Goal: Task Accomplishment & Management: Use online tool/utility

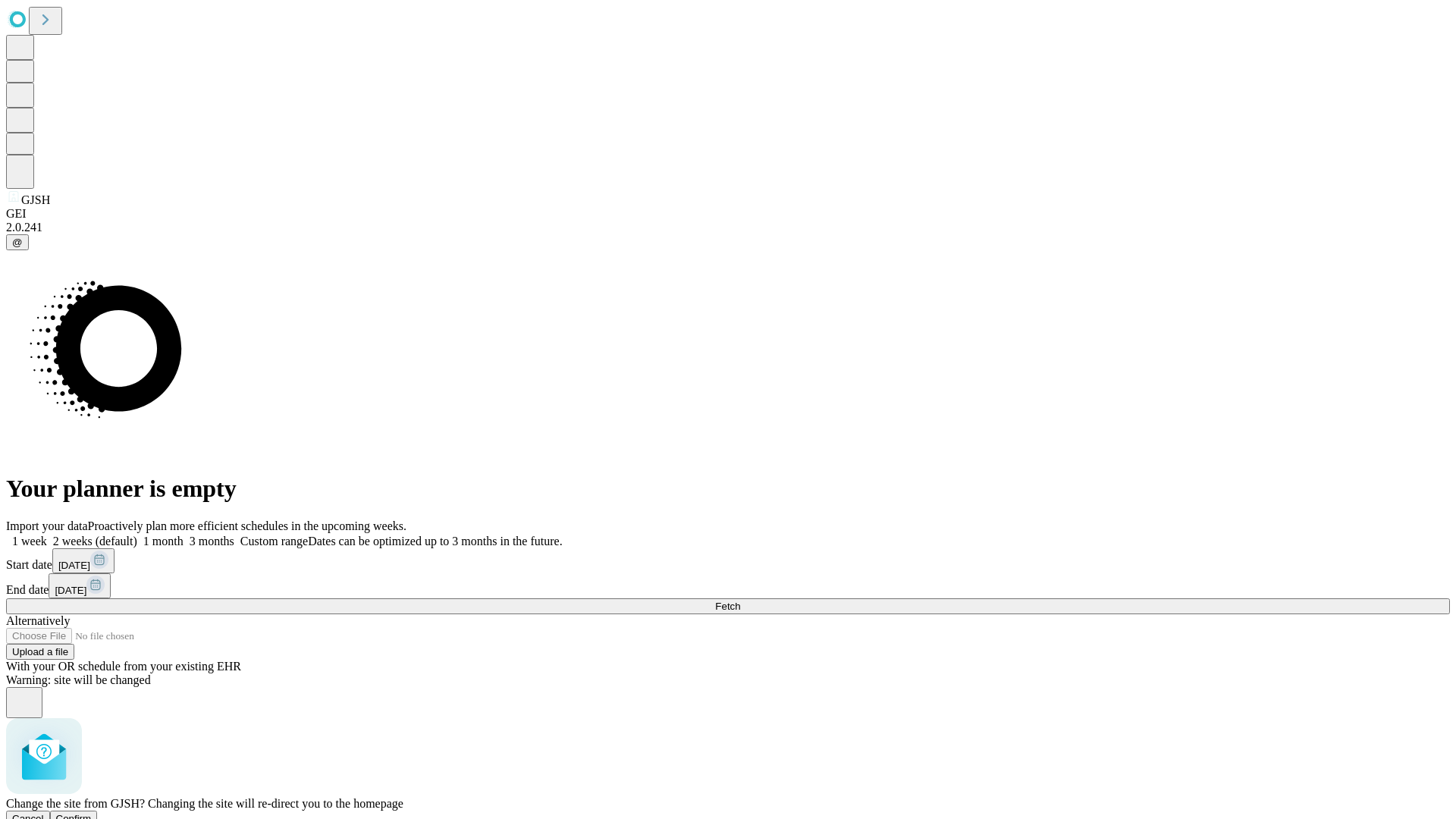
click at [92, 813] on span "Confirm" at bounding box center [74, 818] width 36 height 11
click at [137, 534] on label "2 weeks (default)" at bounding box center [92, 540] width 90 height 13
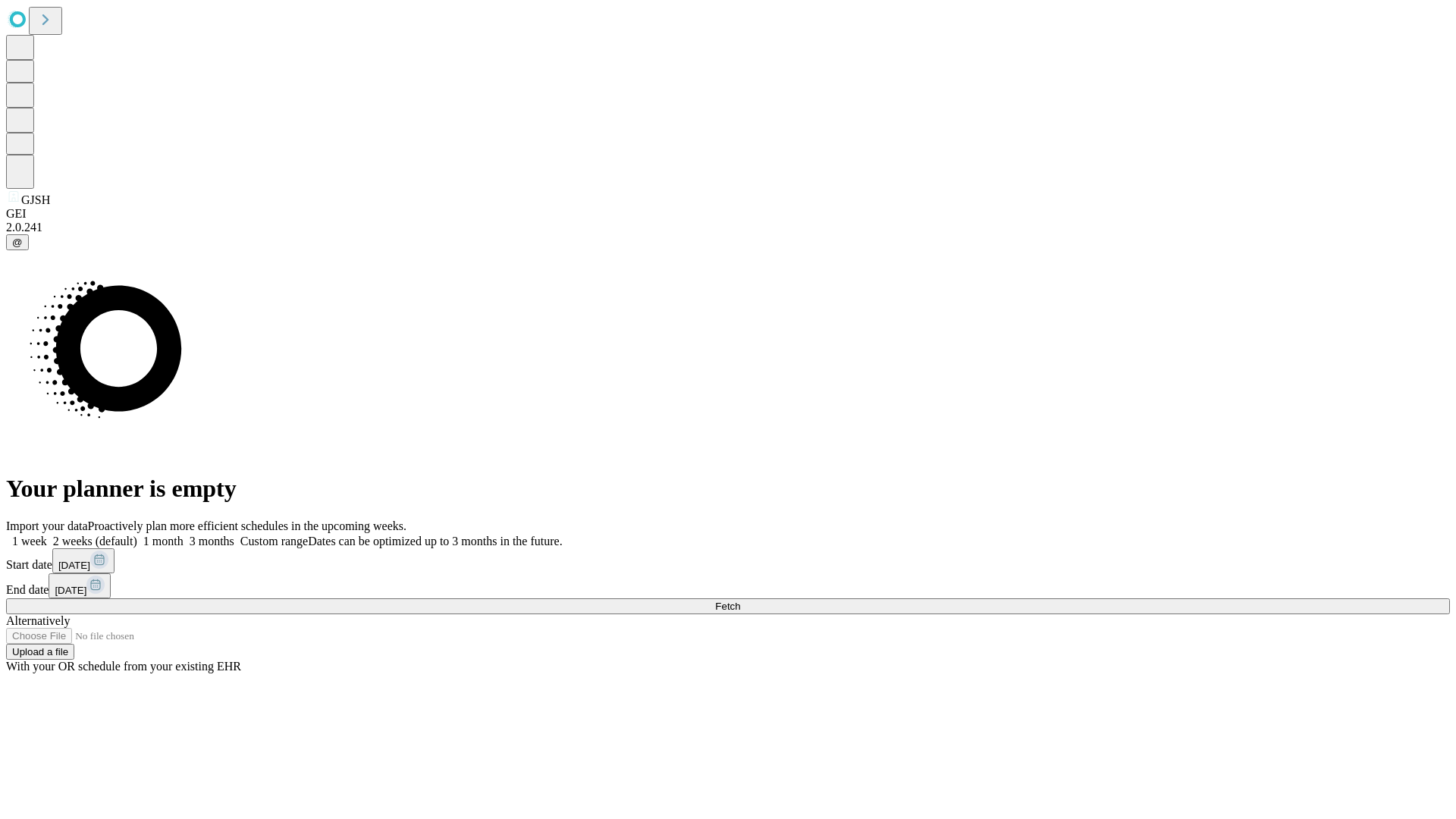
click at [740, 601] on span "Fetch" at bounding box center [727, 606] width 25 height 11
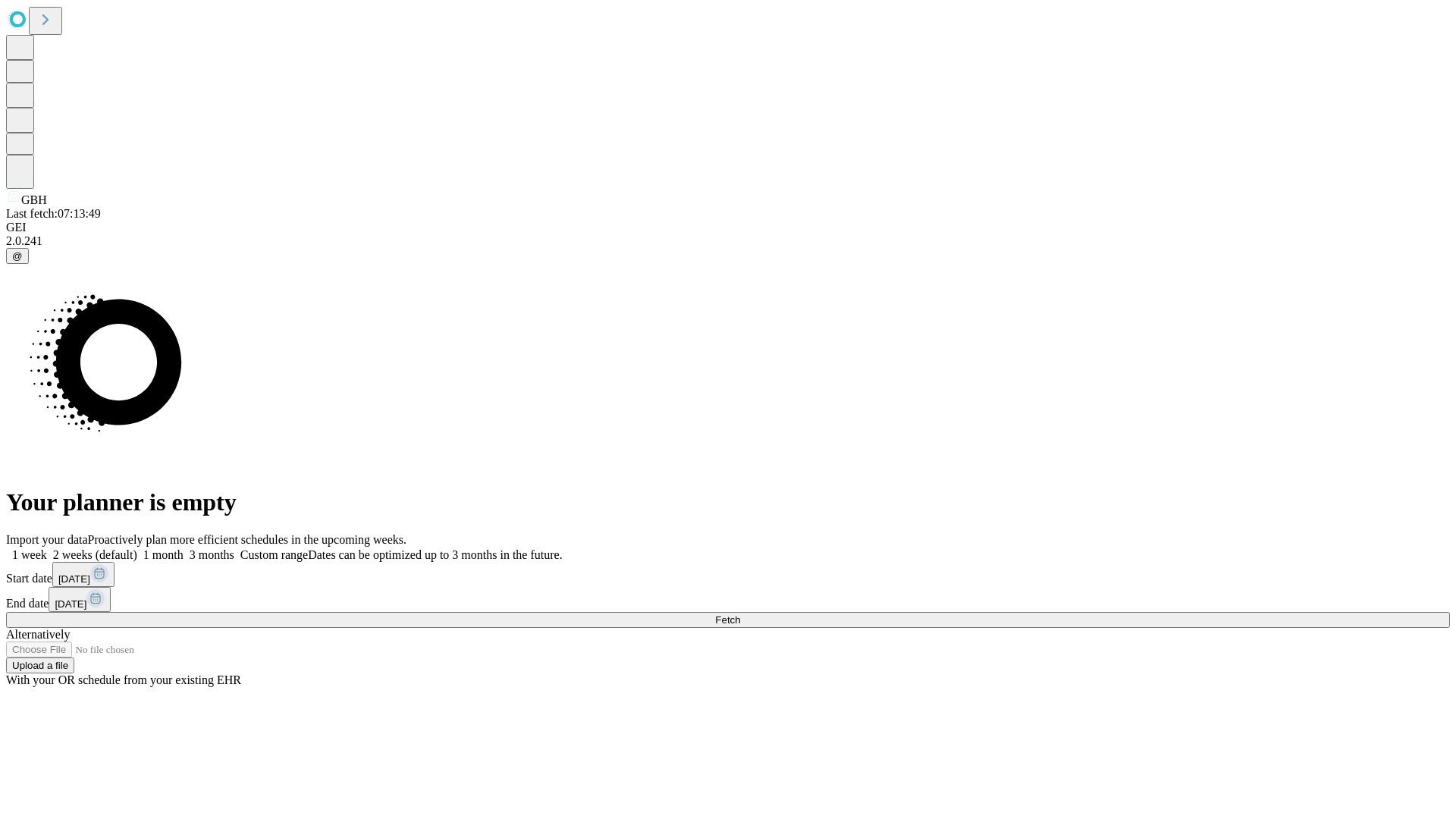
click at [137, 548] on label "2 weeks (default)" at bounding box center [92, 554] width 90 height 13
click at [740, 614] on span "Fetch" at bounding box center [727, 619] width 25 height 11
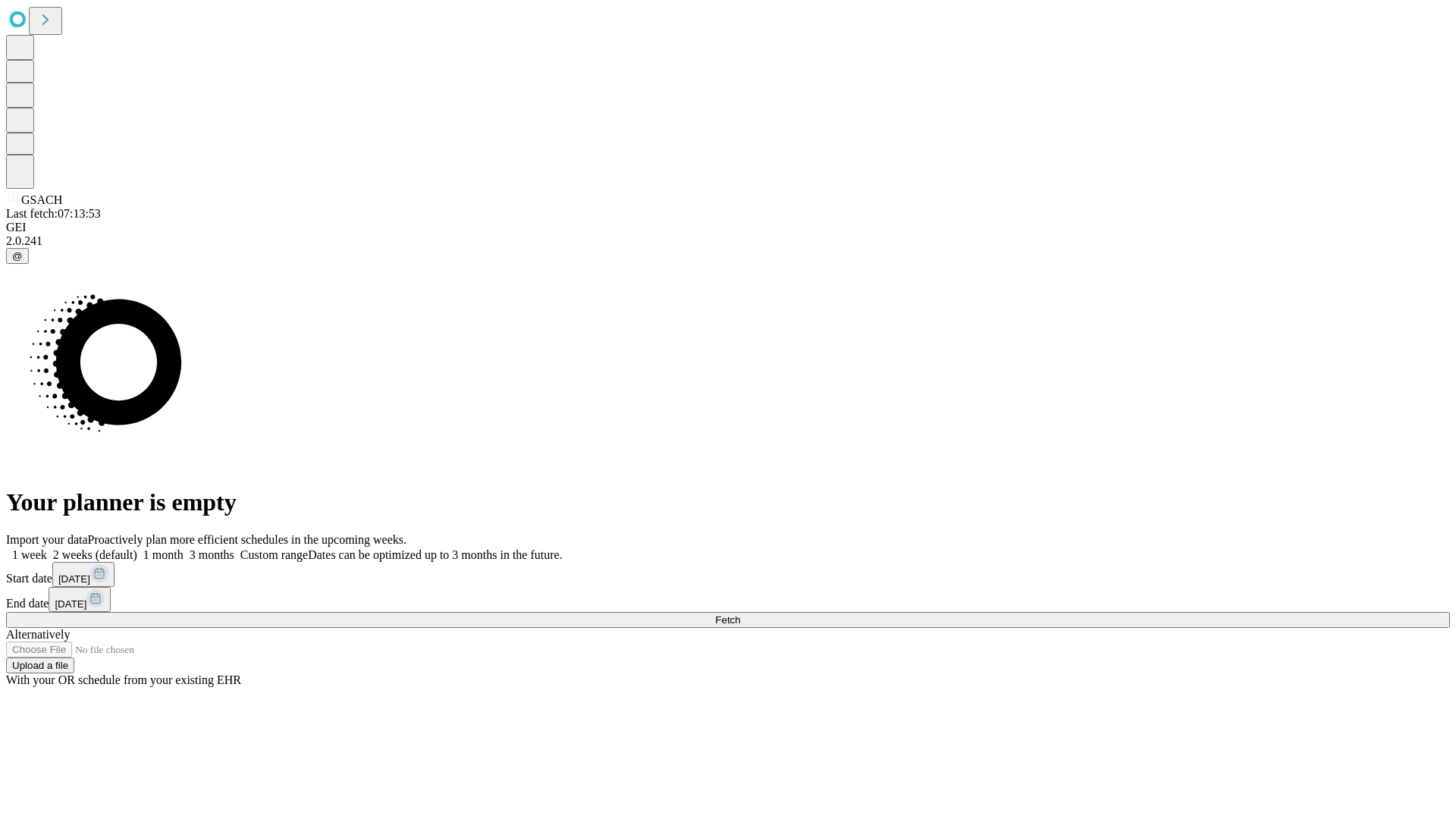
click at [137, 548] on label "2 weeks (default)" at bounding box center [92, 554] width 90 height 13
click at [740, 614] on span "Fetch" at bounding box center [727, 619] width 25 height 11
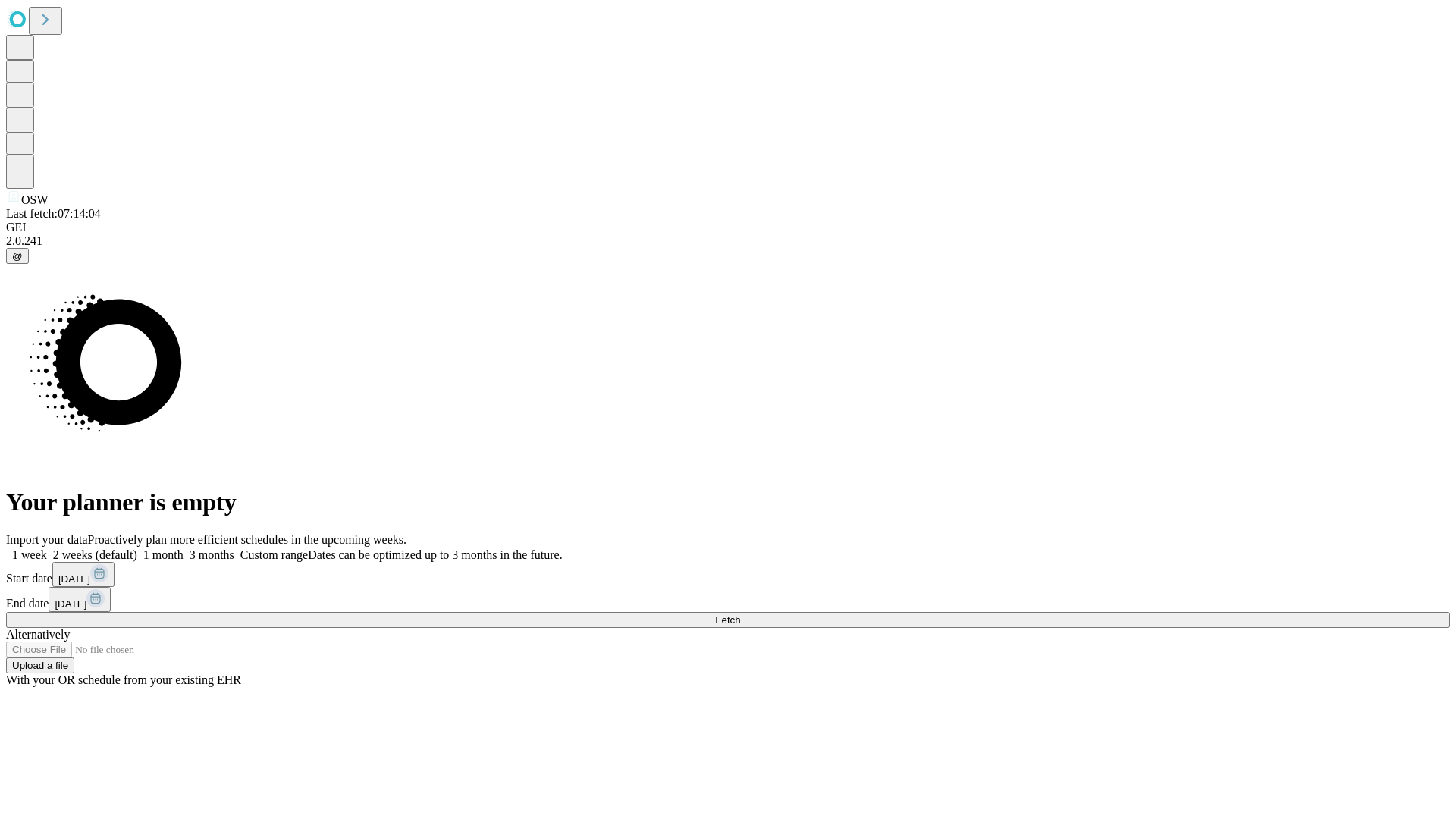
click at [137, 548] on label "2 weeks (default)" at bounding box center [92, 554] width 90 height 13
click at [740, 614] on span "Fetch" at bounding box center [727, 619] width 25 height 11
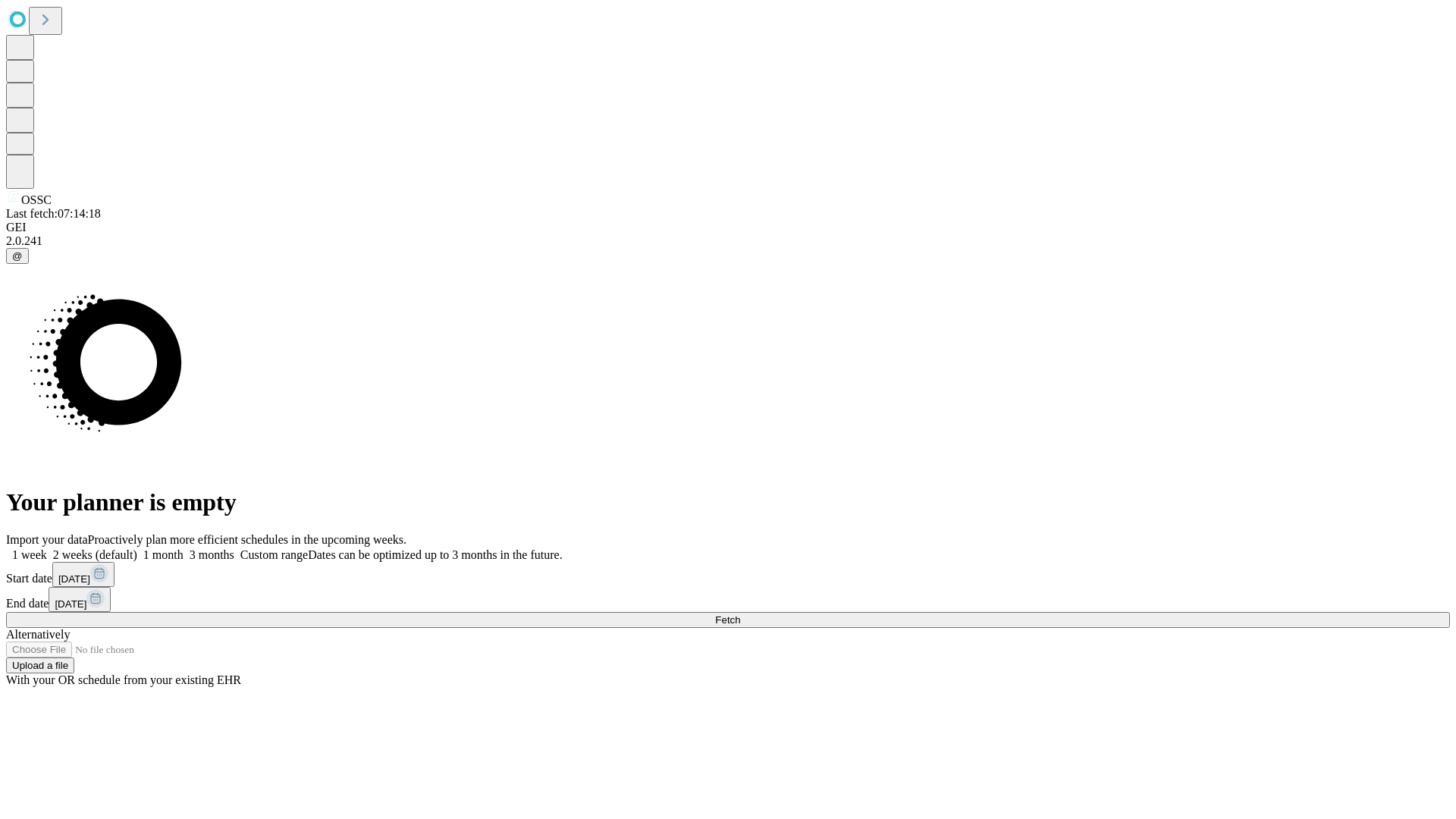
click at [740, 614] on span "Fetch" at bounding box center [727, 619] width 25 height 11
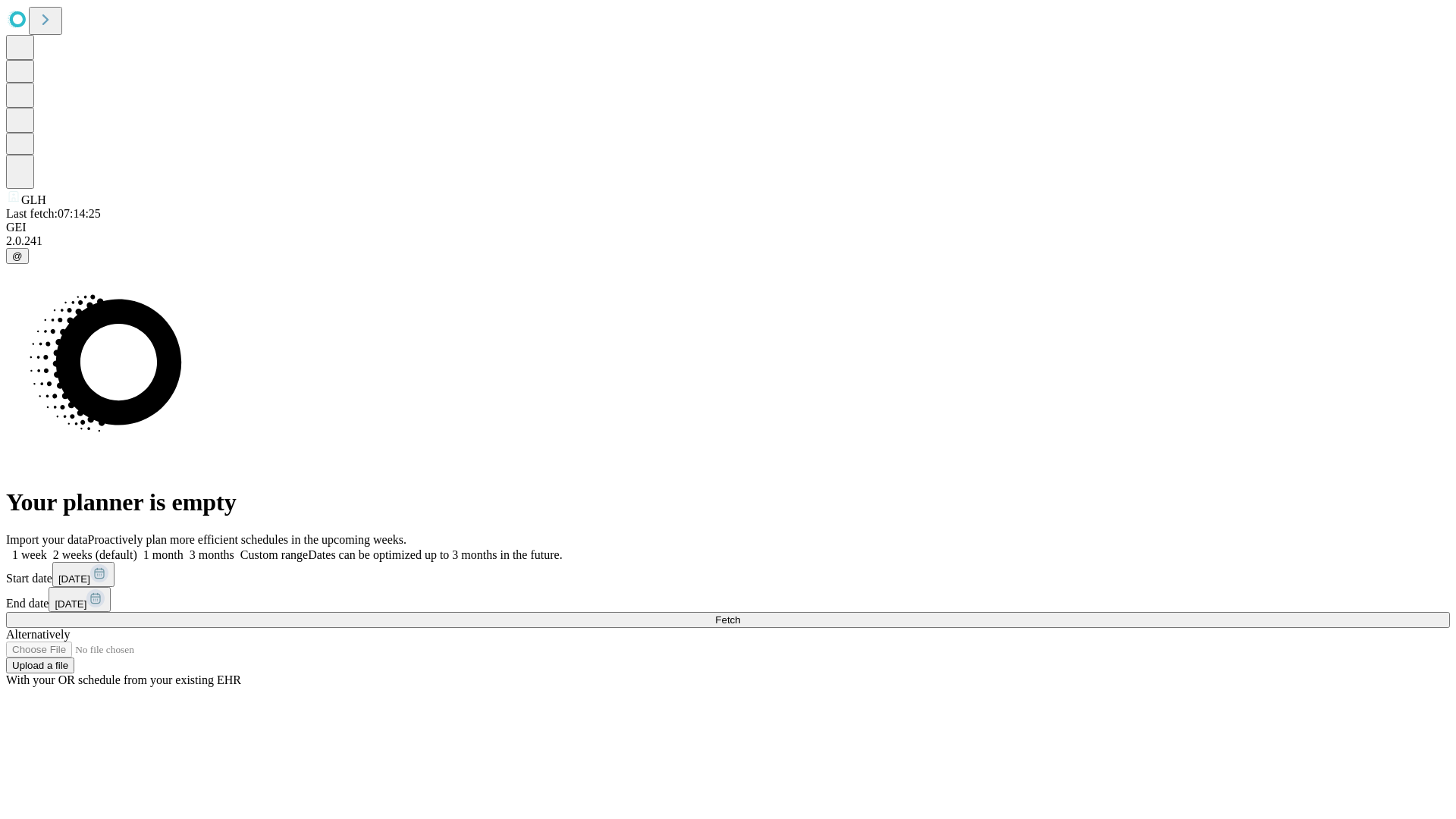
click at [740, 614] on span "Fetch" at bounding box center [727, 619] width 25 height 11
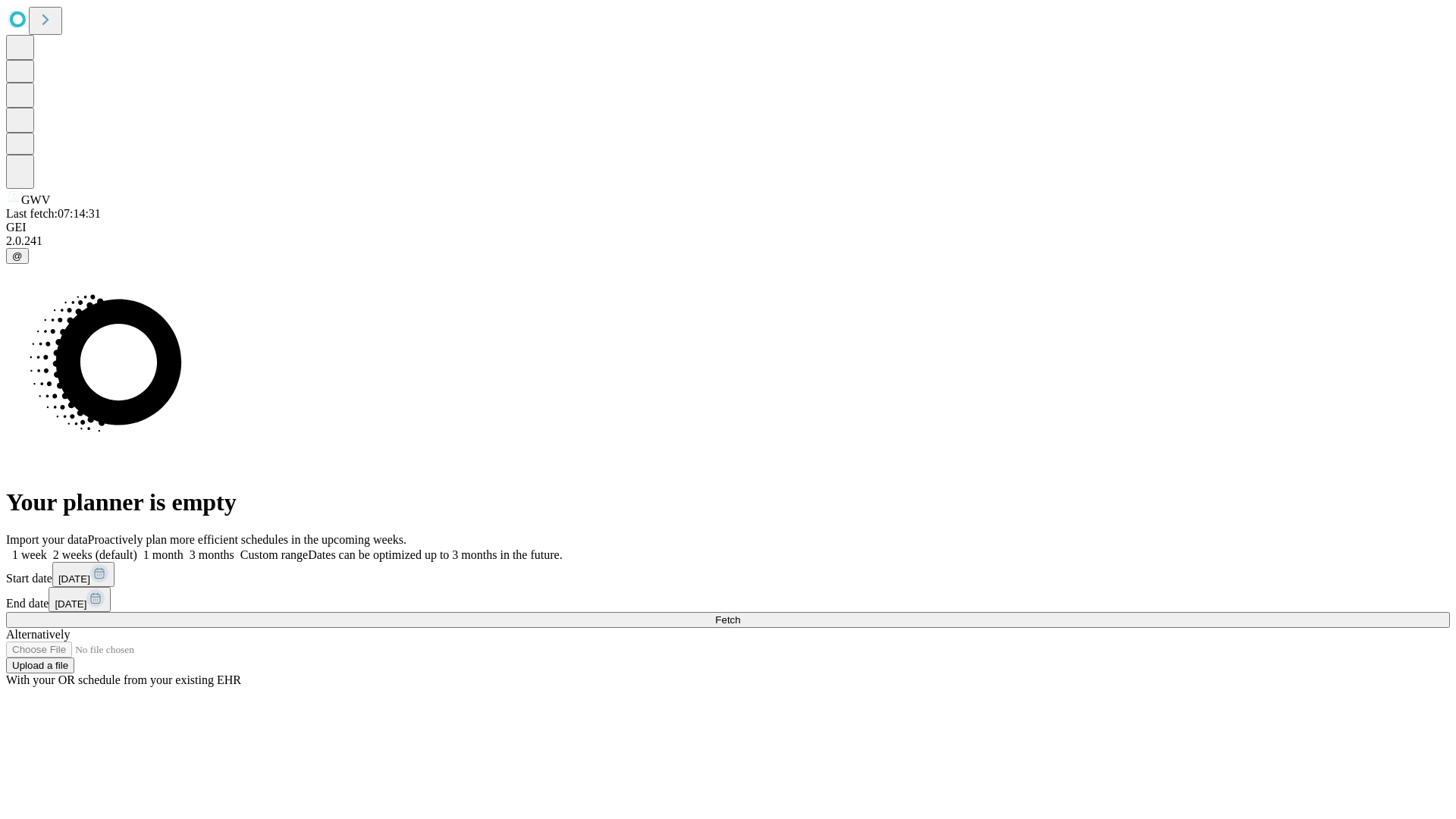
click at [137, 548] on label "2 weeks (default)" at bounding box center [92, 554] width 90 height 13
click at [740, 614] on span "Fetch" at bounding box center [727, 619] width 25 height 11
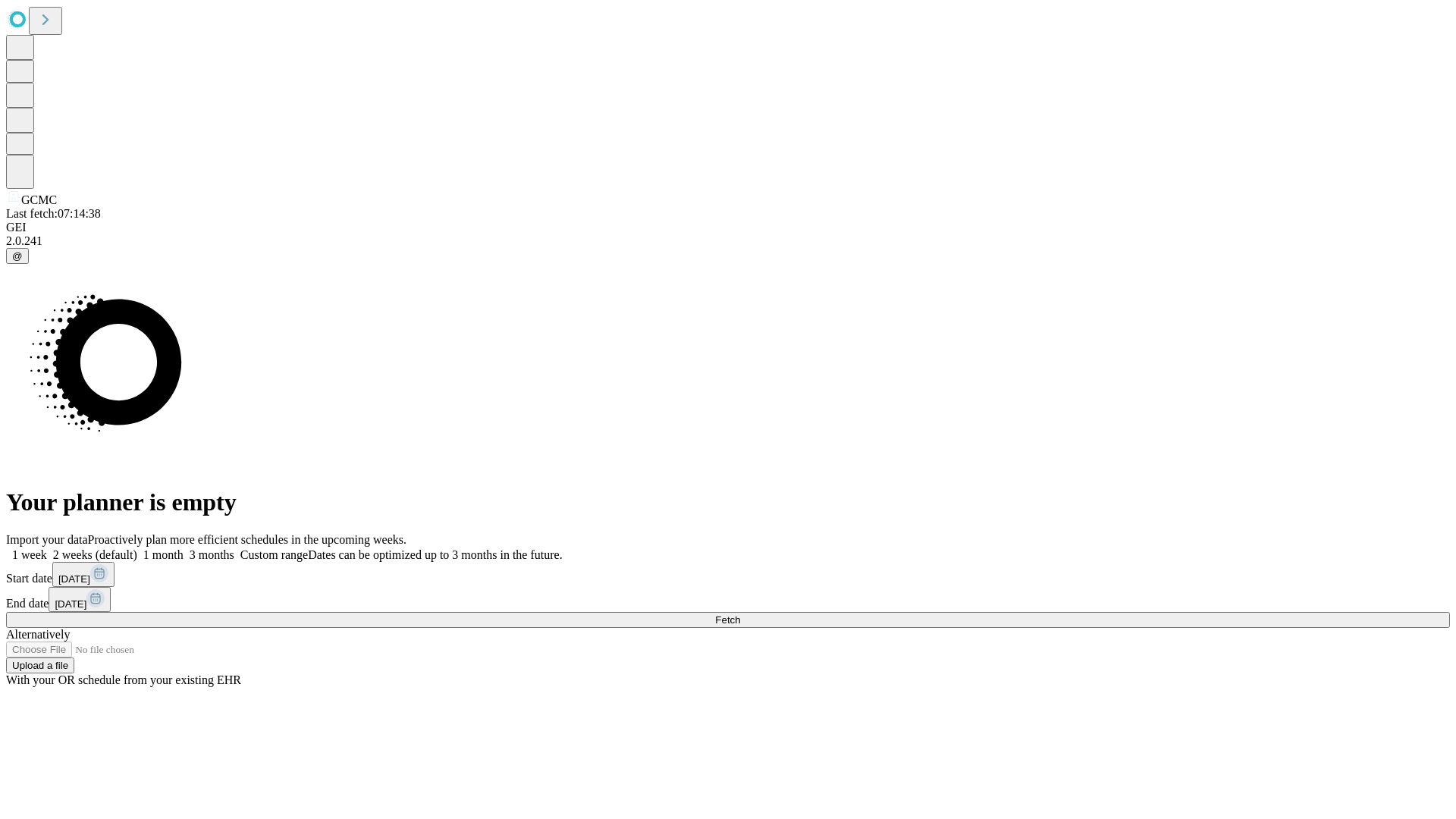
click at [137, 548] on label "2 weeks (default)" at bounding box center [92, 554] width 90 height 13
click at [740, 614] on span "Fetch" at bounding box center [727, 619] width 25 height 11
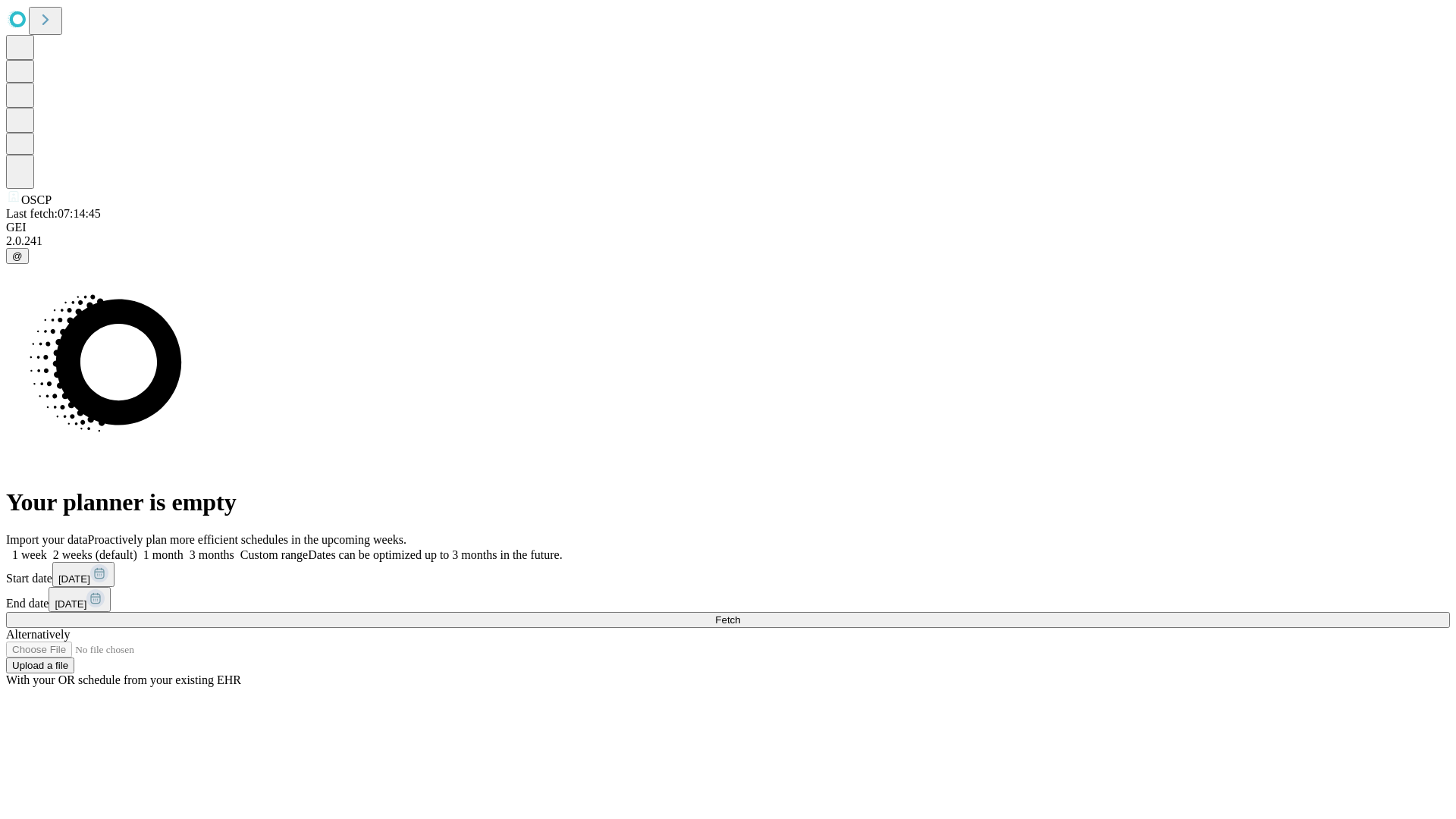
click at [137, 548] on label "2 weeks (default)" at bounding box center [92, 554] width 90 height 13
click at [740, 614] on span "Fetch" at bounding box center [727, 619] width 25 height 11
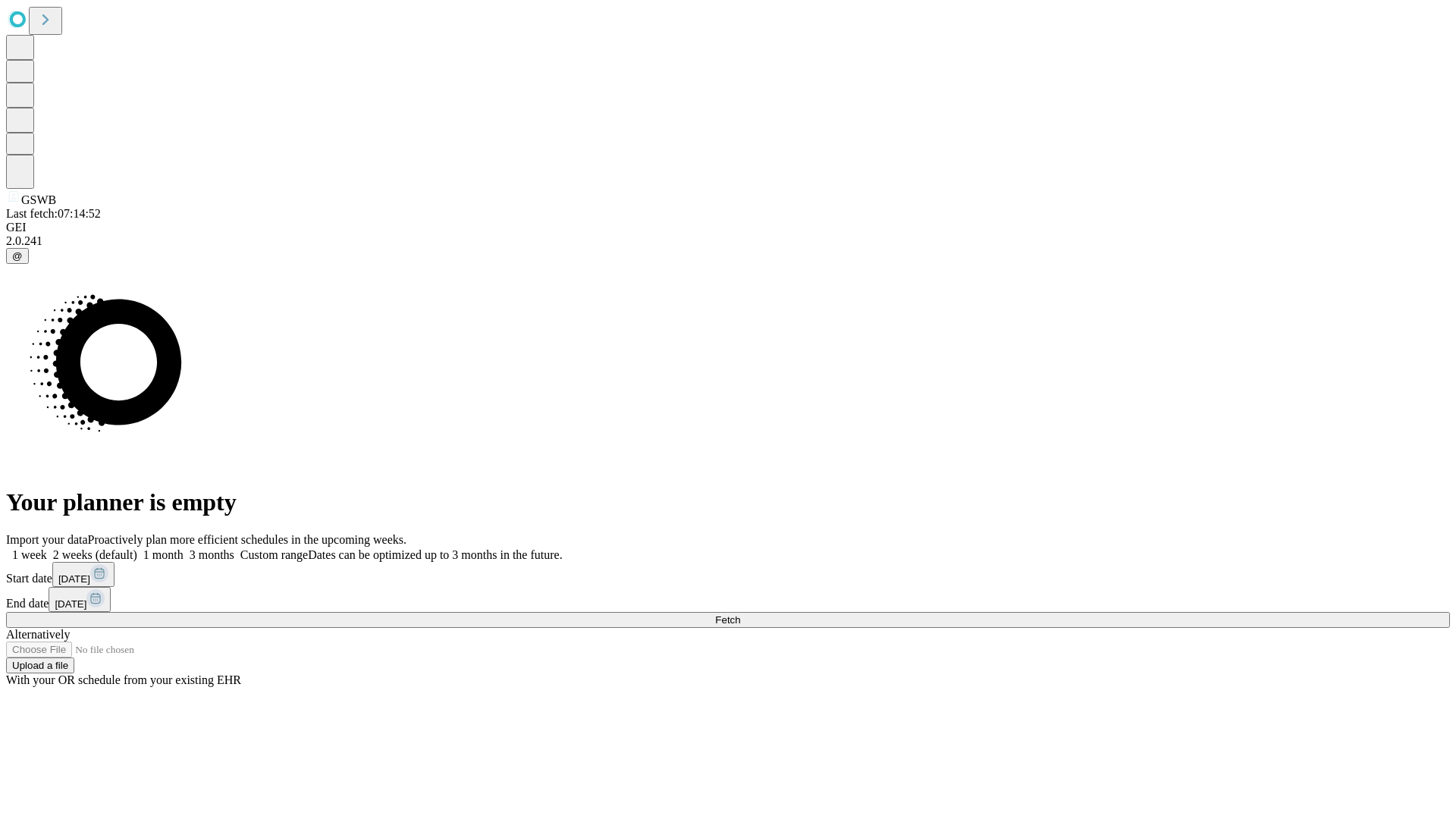
click at [137, 548] on label "2 weeks (default)" at bounding box center [92, 554] width 90 height 13
click at [740, 614] on span "Fetch" at bounding box center [727, 619] width 25 height 11
